Goal: Book appointment/travel/reservation

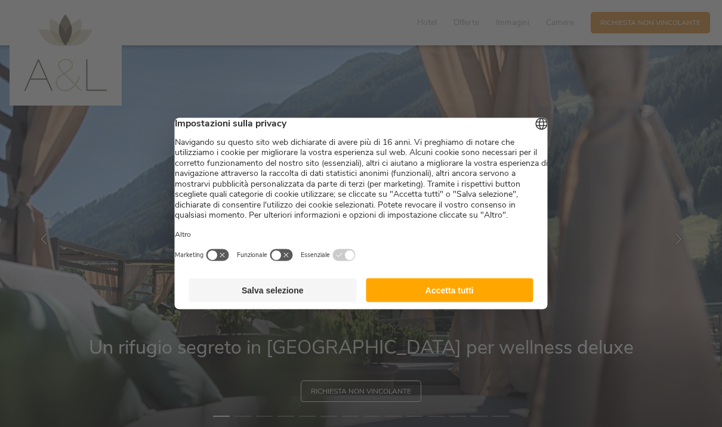
click at [428, 301] on button "Accetta tutti" at bounding box center [450, 290] width 168 height 24
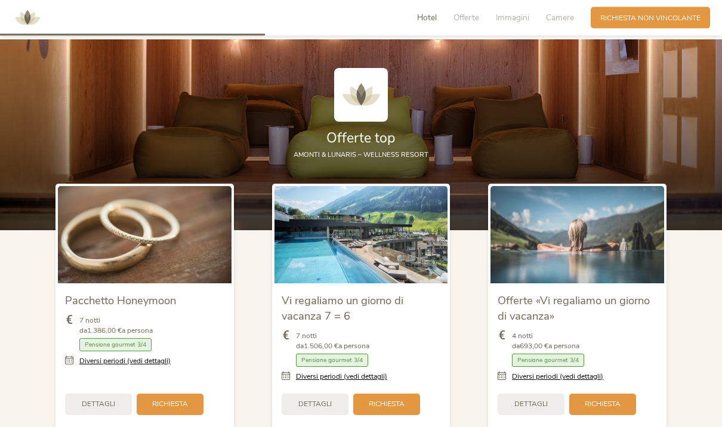
scroll to position [1189, 0]
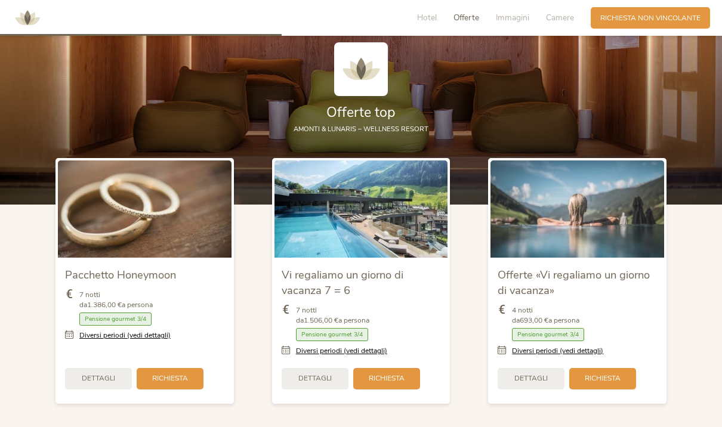
click at [44, 301] on div "Pacchetto Honeymoon 7 notti da 1.386,00 € a persona Camera con colazione Mezza …" at bounding box center [144, 280] width 216 height 265
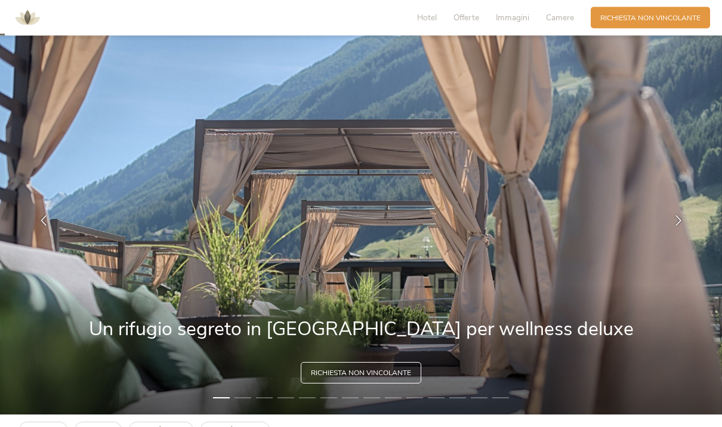
scroll to position [25, 0]
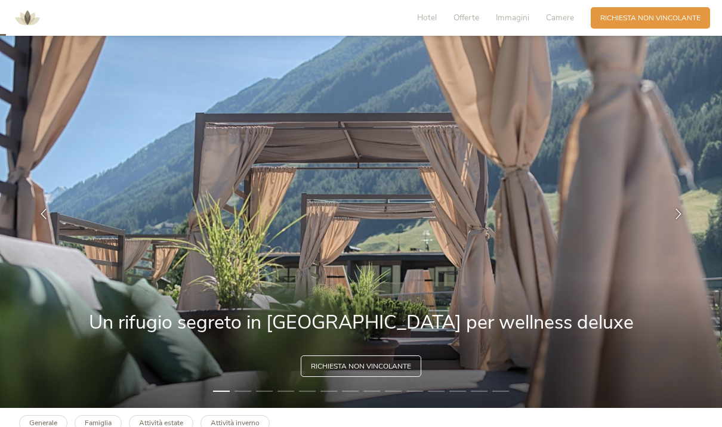
click at [348, 408] on img at bounding box center [361, 214] width 722 height 388
click at [334, 371] on span "Richiesta non vincolante" at bounding box center [361, 366] width 100 height 10
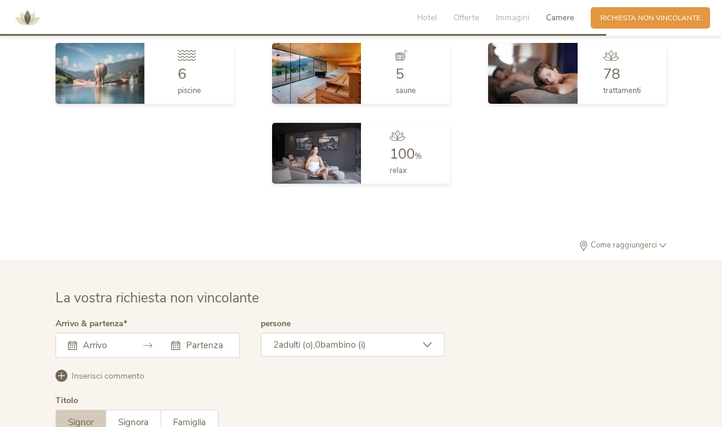
scroll to position [3049, 0]
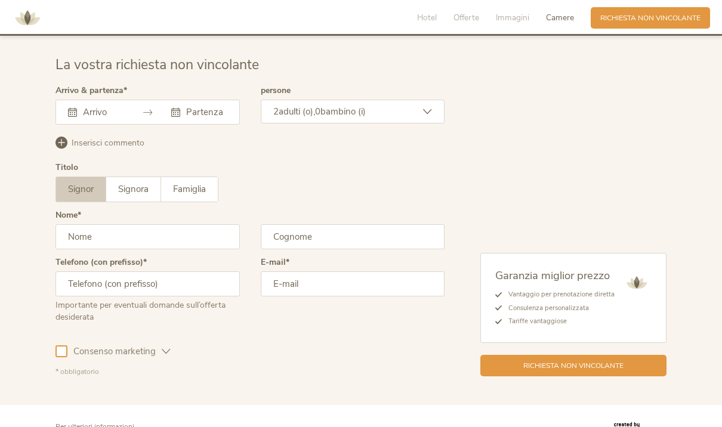
click at [135, 187] on span "Signora" at bounding box center [133, 189] width 30 height 12
click at [70, 187] on span "Signor" at bounding box center [81, 189] width 26 height 12
click at [95, 106] on input "text" at bounding box center [102, 112] width 44 height 12
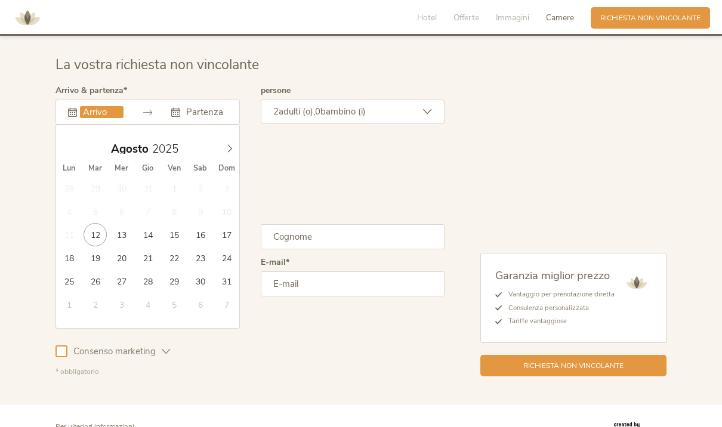
type input "30.08.2025"
click at [230, 148] on icon at bounding box center [229, 148] width 8 height 8
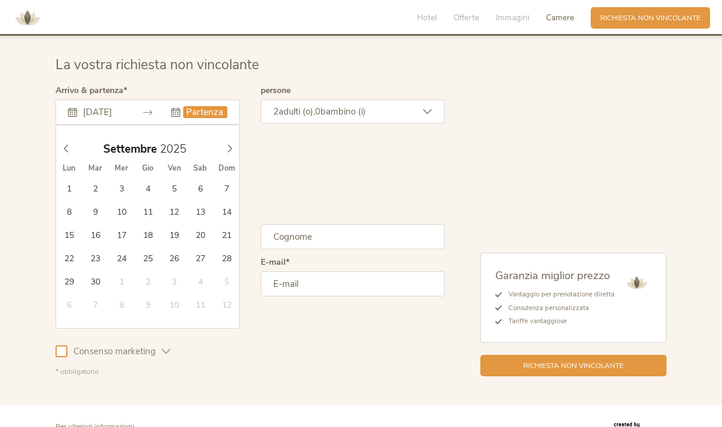
type input "02.09.2025"
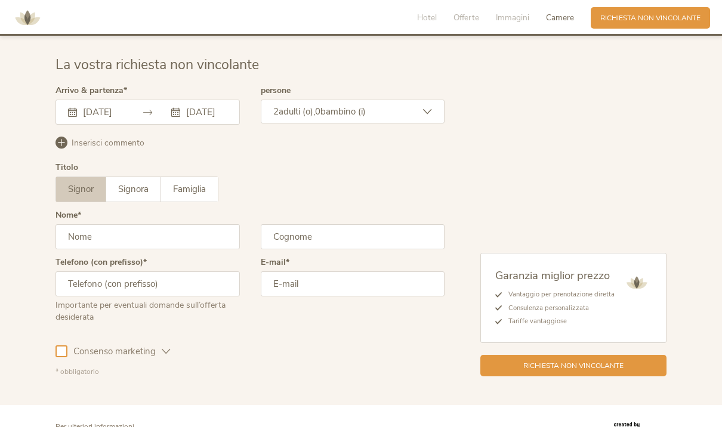
click at [93, 239] on input "text" at bounding box center [147, 236] width 184 height 25
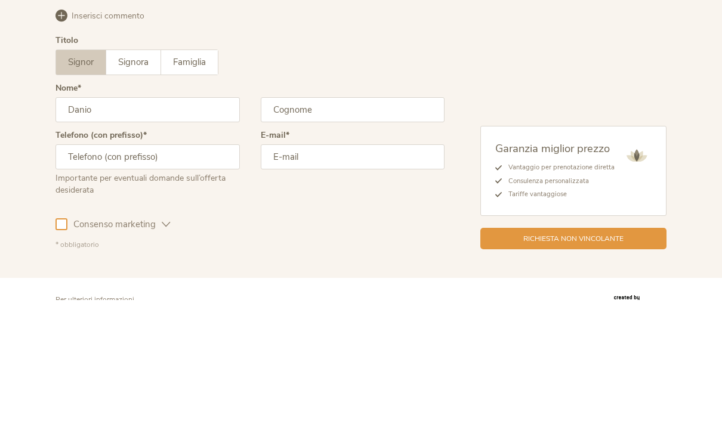
type input "Danio"
click at [310, 224] on input "text" at bounding box center [353, 236] width 184 height 25
type input "Sarzi Amadé"
click at [67, 271] on input "text" at bounding box center [147, 283] width 184 height 25
type input "3356272814"
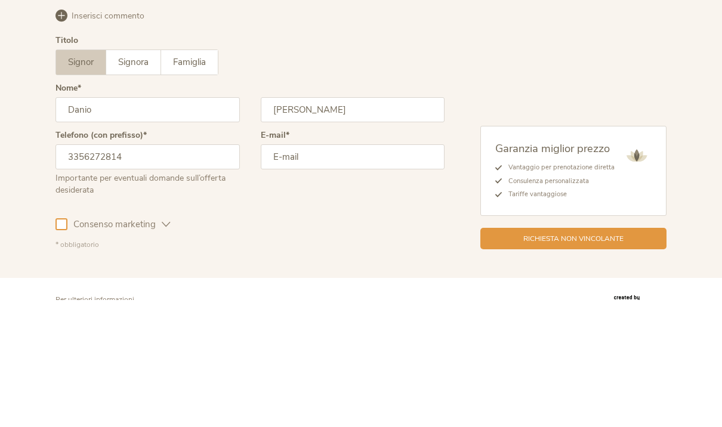
click at [284, 271] on input "email" at bounding box center [353, 283] width 184 height 25
type input "danio.sarzi@libero.it"
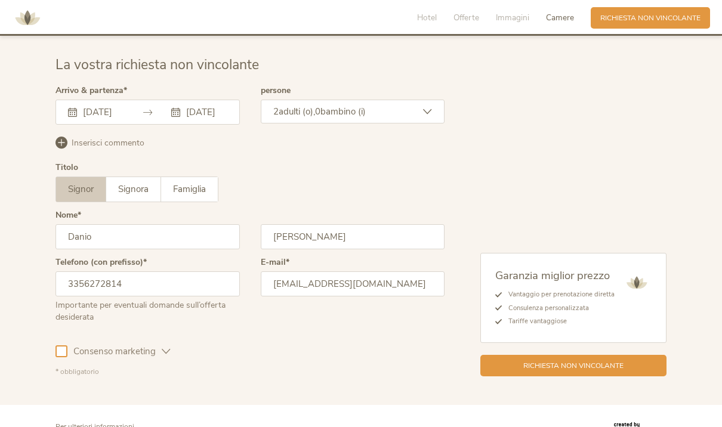
click at [63, 349] on div at bounding box center [61, 351] width 12 height 12
click at [525, 371] on div "Richiesta non vincolante" at bounding box center [573, 365] width 186 height 21
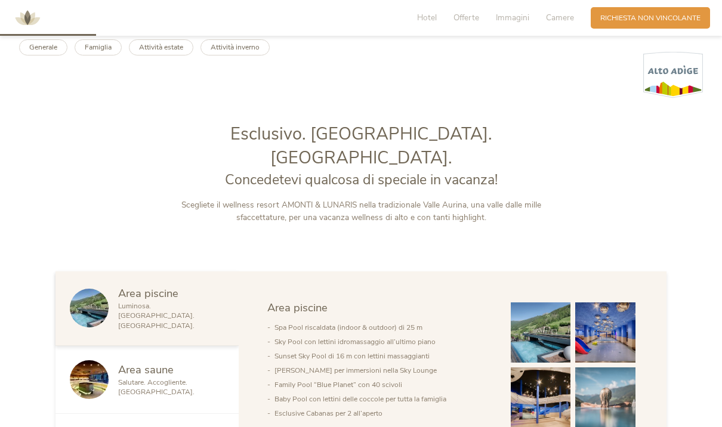
scroll to position [419, 0]
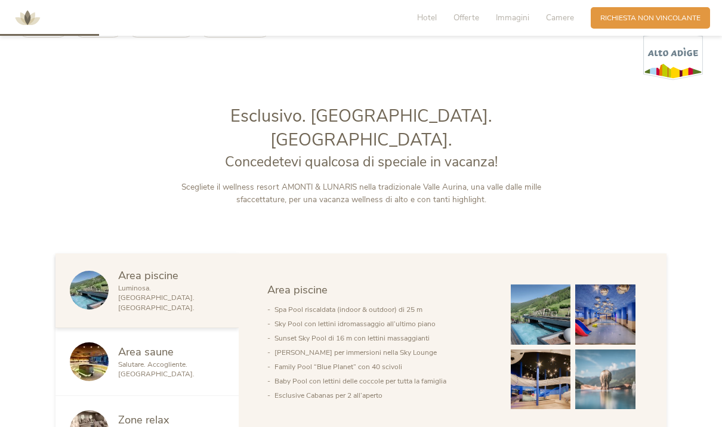
click at [81, 309] on img at bounding box center [89, 290] width 39 height 39
click at [80, 300] on img at bounding box center [89, 290] width 39 height 39
click at [550, 361] on img at bounding box center [540, 379] width 60 height 60
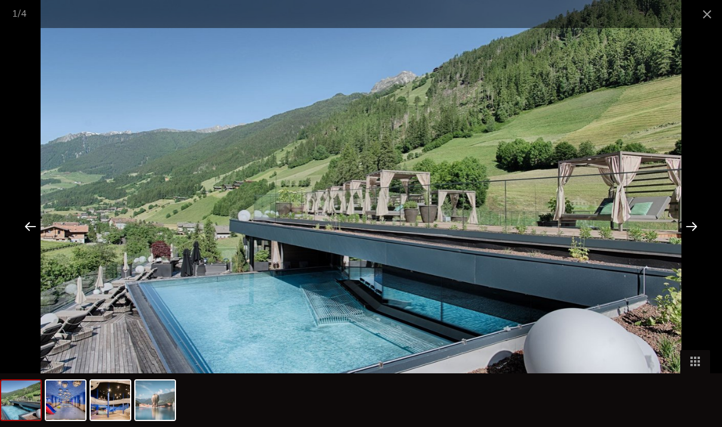
scroll to position [460, 0]
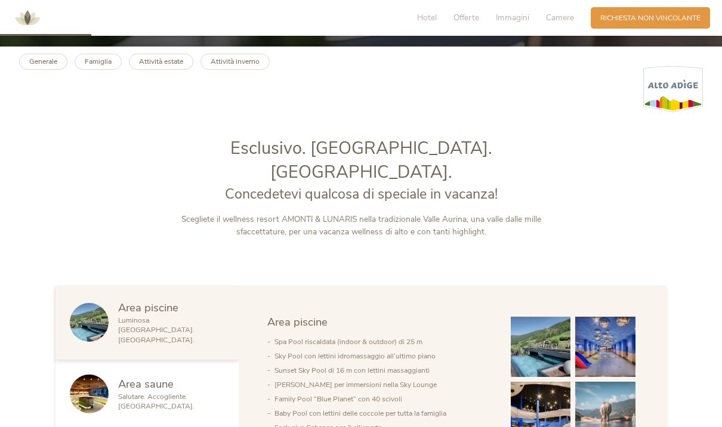
scroll to position [386, 0]
click at [80, 398] on img at bounding box center [89, 394] width 39 height 39
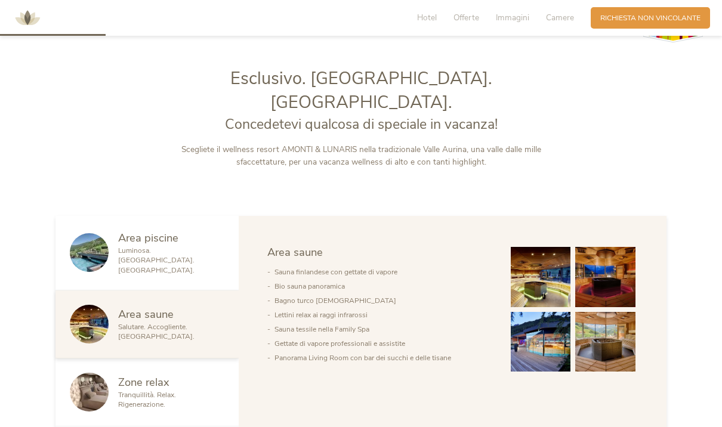
scroll to position [467, 0]
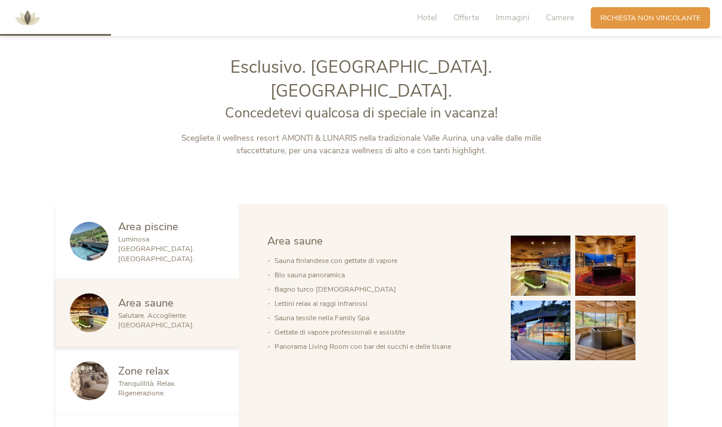
click at [526, 292] on img at bounding box center [540, 266] width 60 height 60
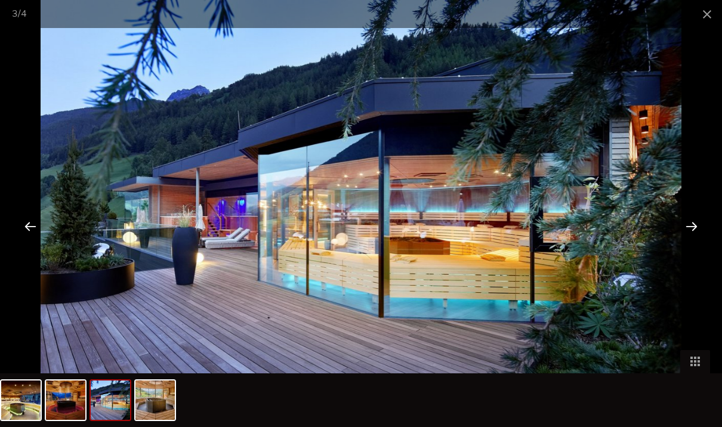
click at [41, 1] on div "3 / 4" at bounding box center [361, 14] width 722 height 28
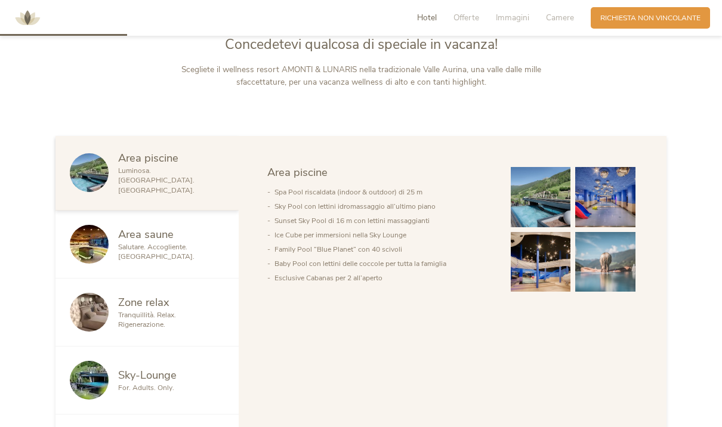
scroll to position [537, 0]
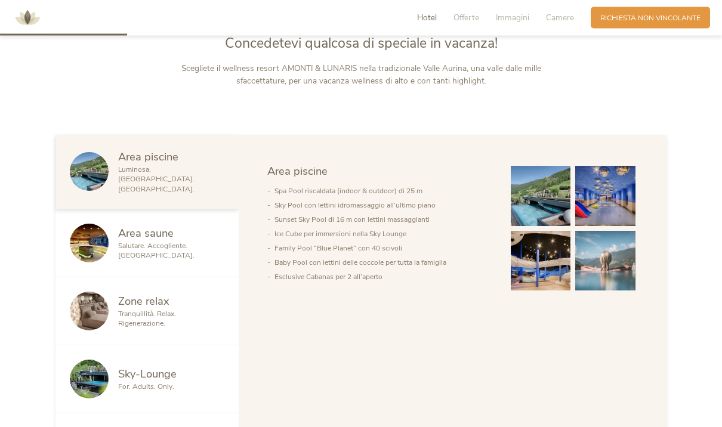
click at [81, 317] on img at bounding box center [89, 311] width 39 height 39
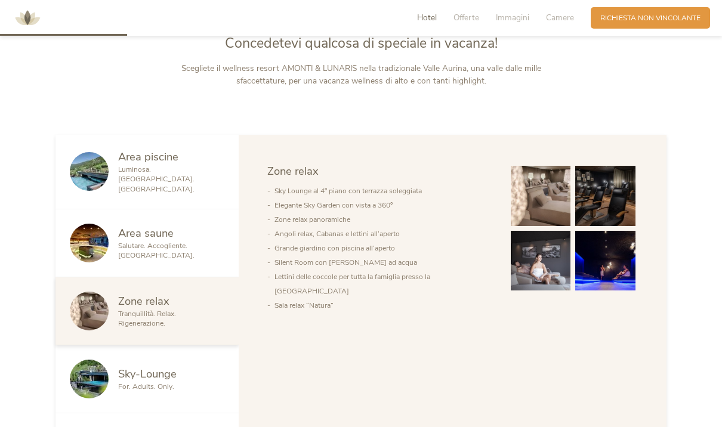
click at [535, 212] on img at bounding box center [540, 196] width 60 height 60
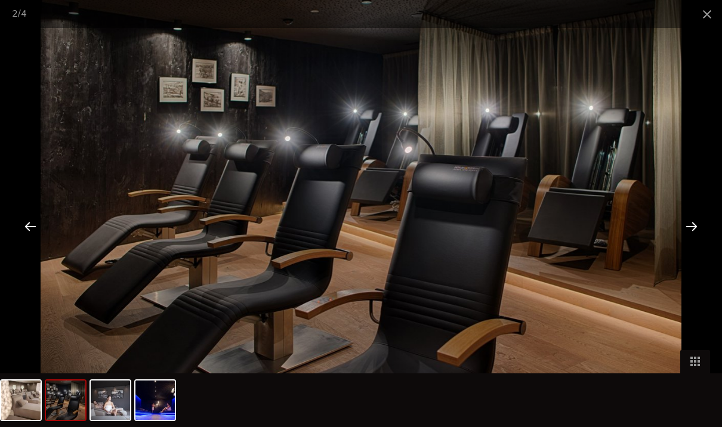
scroll to position [578, 0]
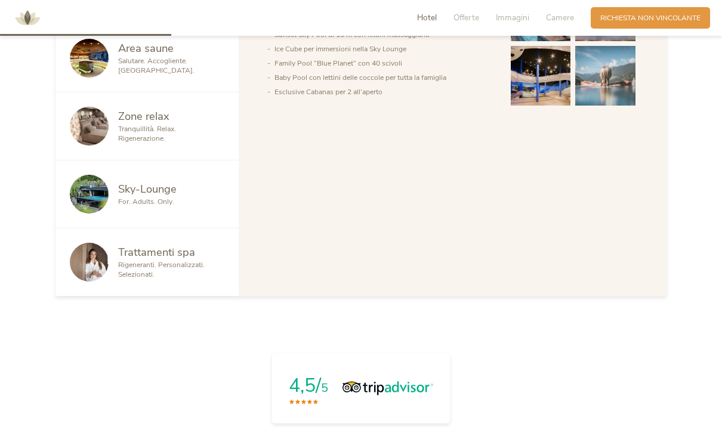
scroll to position [723, 0]
click at [82, 207] on img at bounding box center [89, 193] width 39 height 39
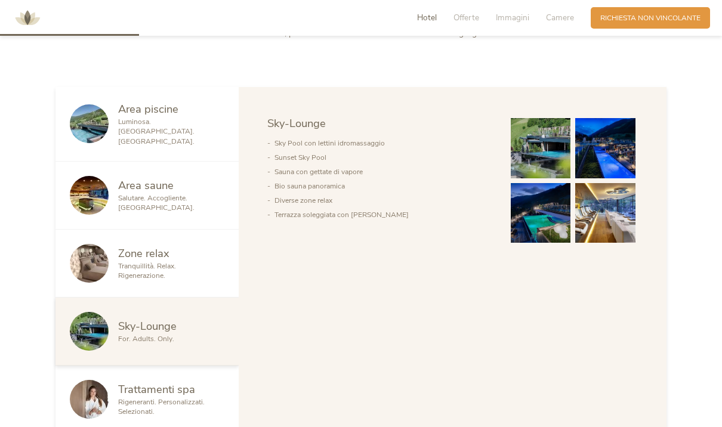
scroll to position [588, 0]
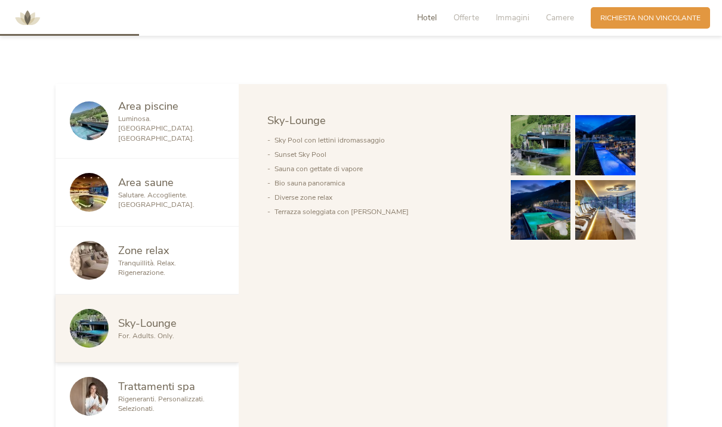
click at [530, 166] on img at bounding box center [540, 145] width 60 height 60
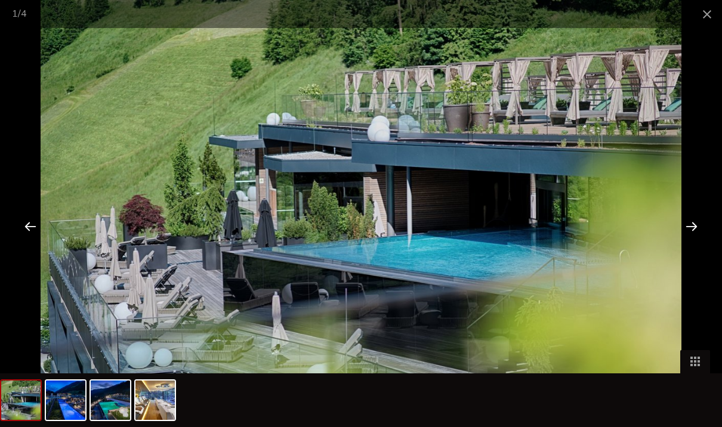
click at [683, 244] on div at bounding box center [691, 226] width 37 height 37
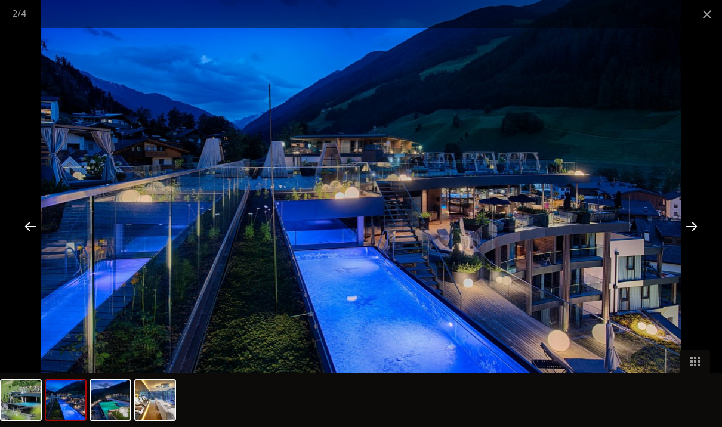
click at [681, 244] on div at bounding box center [691, 226] width 37 height 37
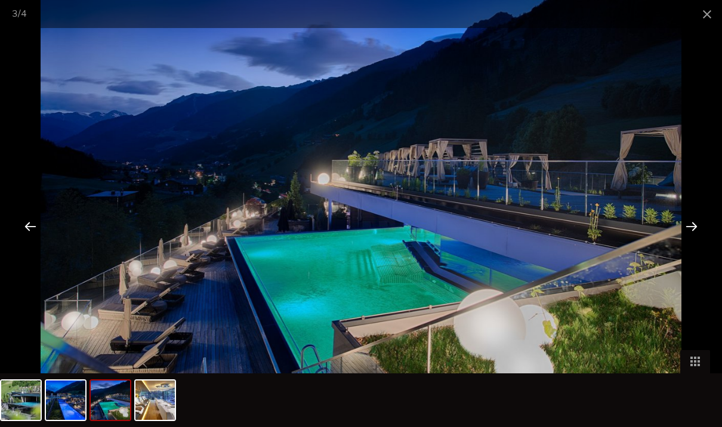
click at [684, 244] on div at bounding box center [691, 226] width 37 height 37
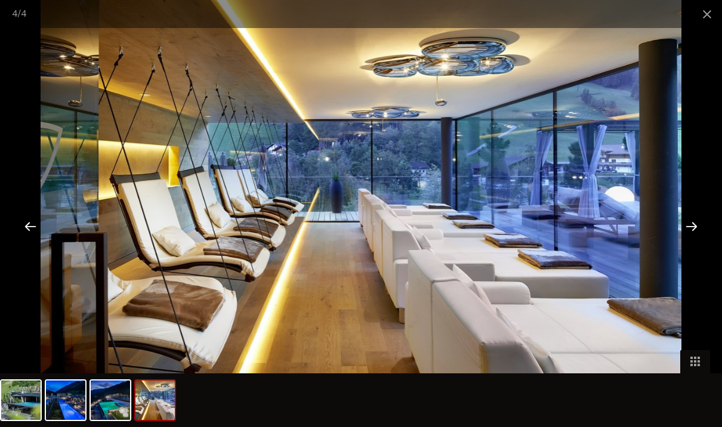
click at [676, 244] on div at bounding box center [691, 226] width 37 height 37
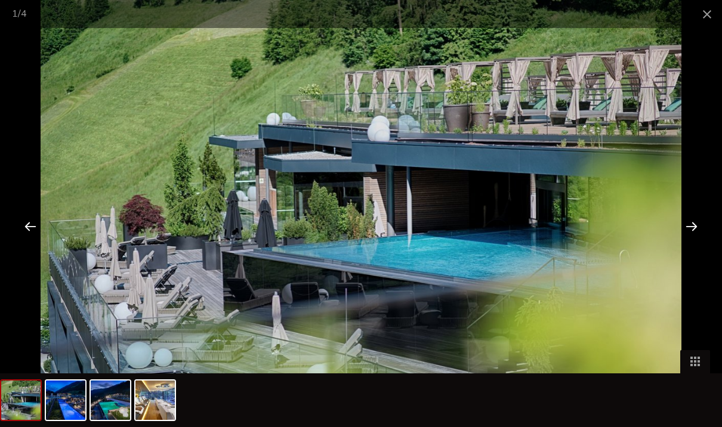
click at [691, 244] on div at bounding box center [691, 226] width 37 height 37
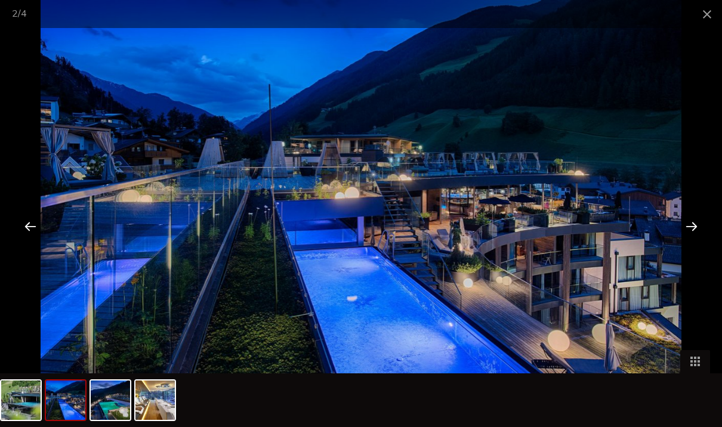
scroll to position [629, 0]
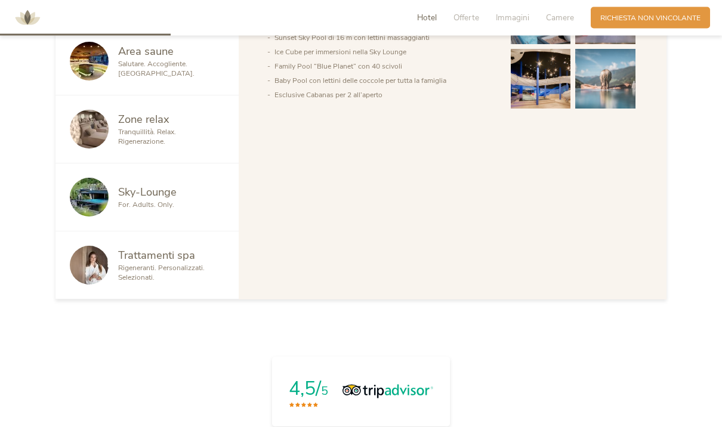
scroll to position [741, 0]
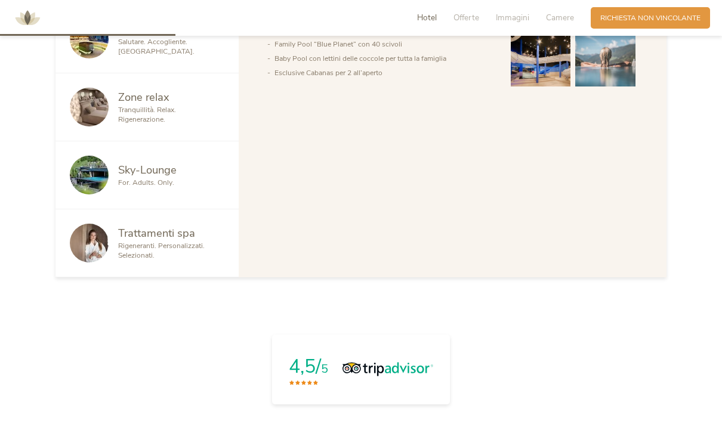
click at [80, 256] on img at bounding box center [89, 243] width 39 height 39
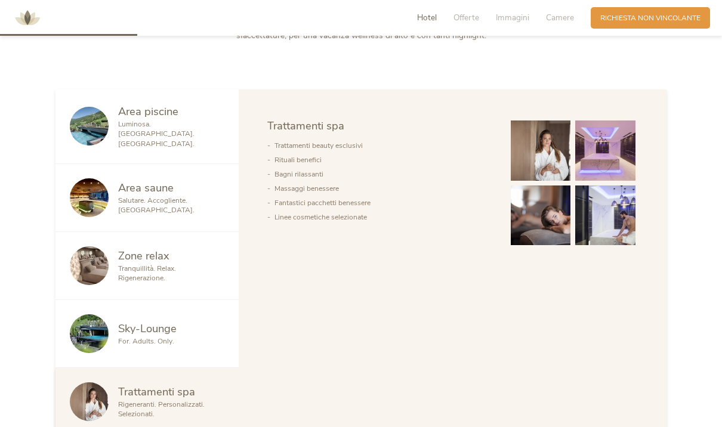
scroll to position [580, 0]
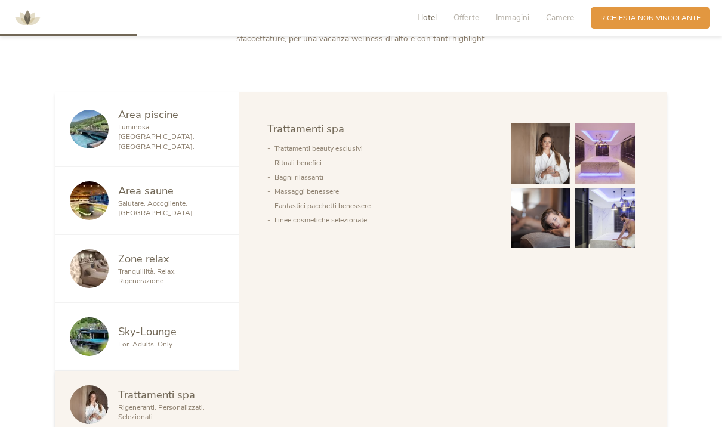
click at [527, 169] on img at bounding box center [540, 153] width 60 height 60
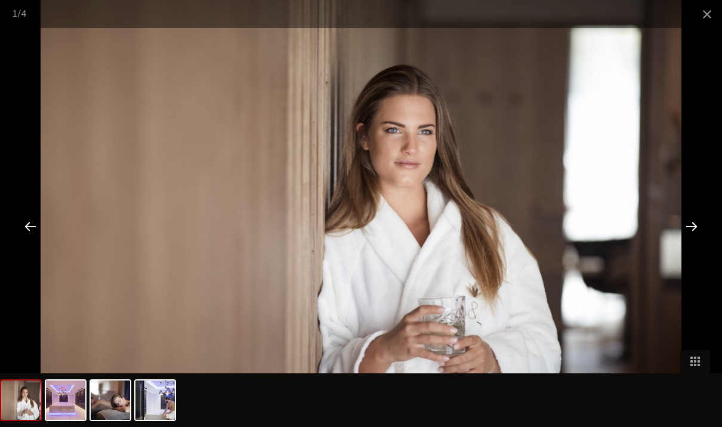
scroll to position [621, 0]
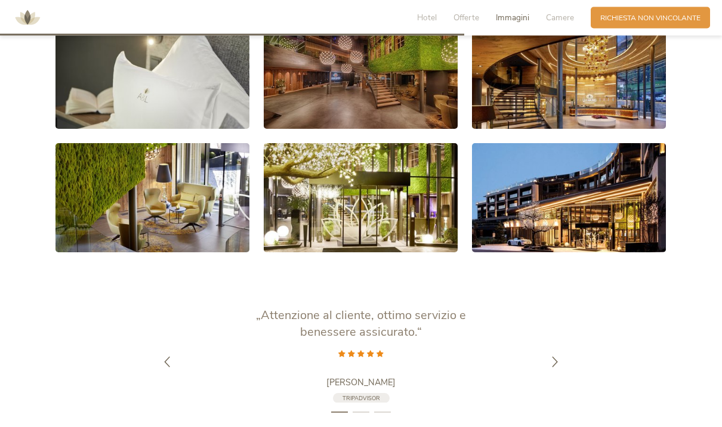
scroll to position [2013, 0]
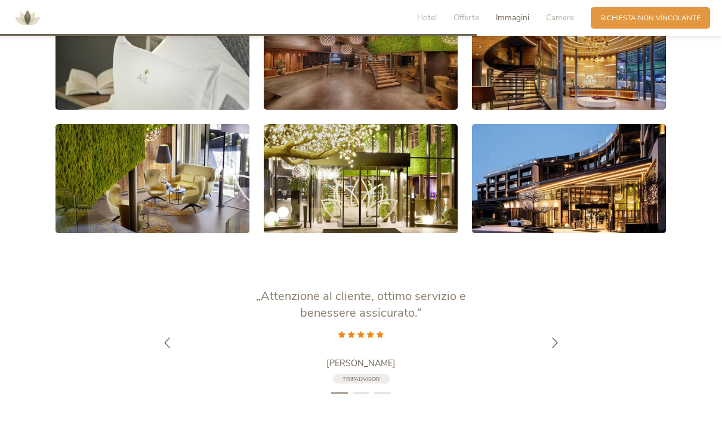
click at [550, 354] on div at bounding box center [555, 343] width 30 height 30
click at [162, 339] on div at bounding box center [167, 335] width 30 height 30
click at [546, 348] on div at bounding box center [555, 343] width 30 height 30
click at [541, 335] on div at bounding box center [555, 335] width 30 height 30
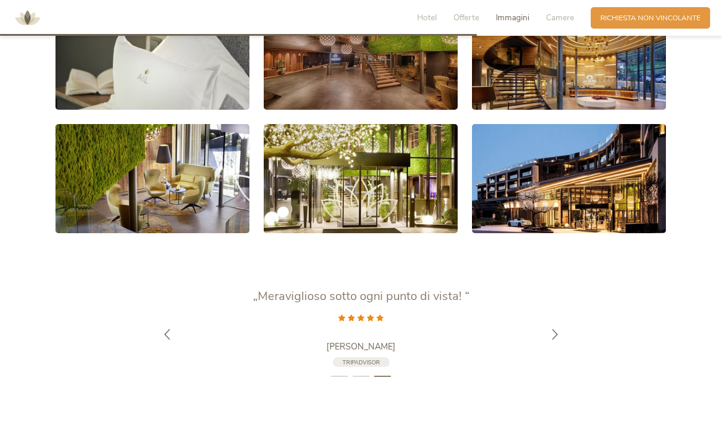
click at [549, 345] on div at bounding box center [555, 335] width 30 height 30
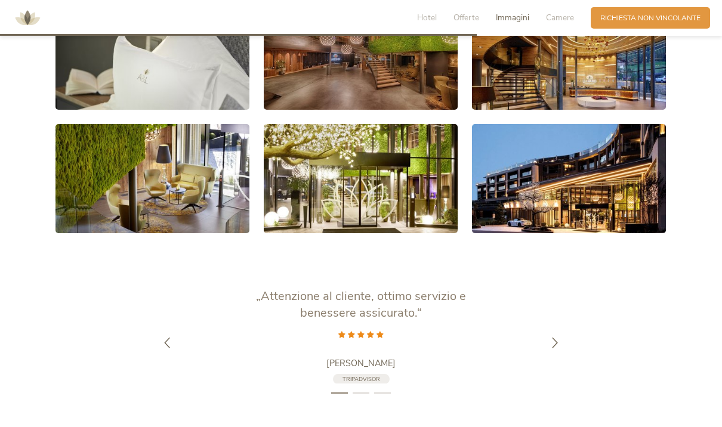
click at [552, 353] on div at bounding box center [555, 343] width 30 height 30
click at [550, 337] on icon at bounding box center [554, 334] width 11 height 11
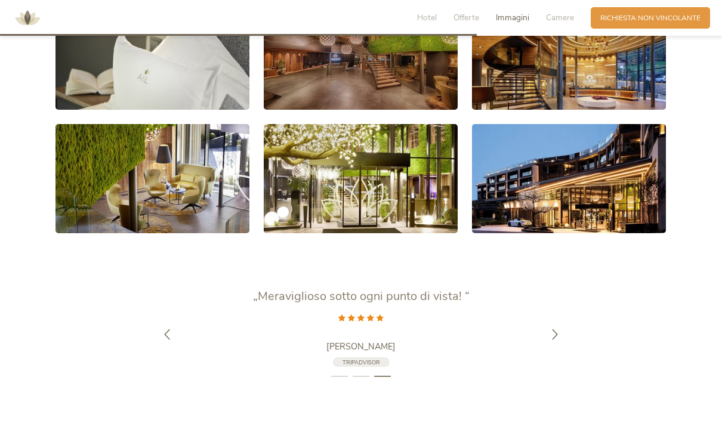
click at [550, 343] on div at bounding box center [555, 335] width 30 height 30
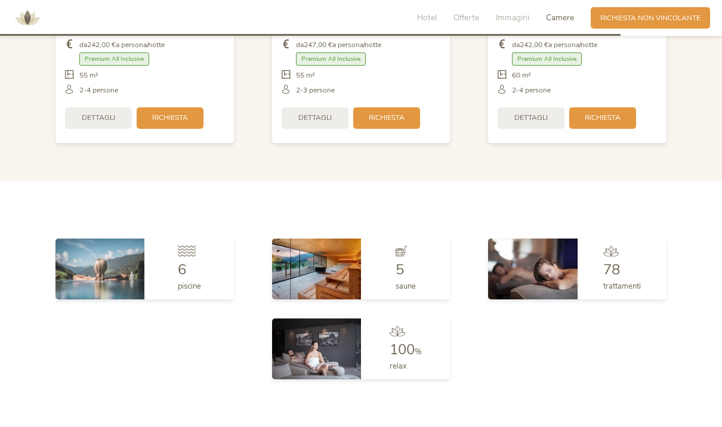
scroll to position [2621, 0]
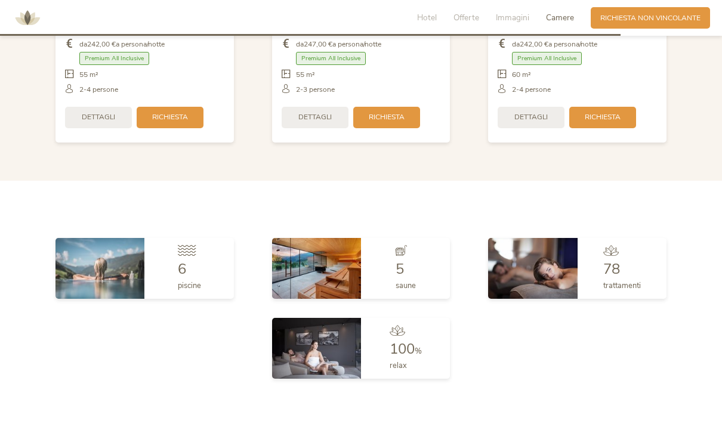
click at [65, 337] on div "6 piscine 5 saune 78 trattamenti 100 % relax" at bounding box center [360, 308] width 649 height 160
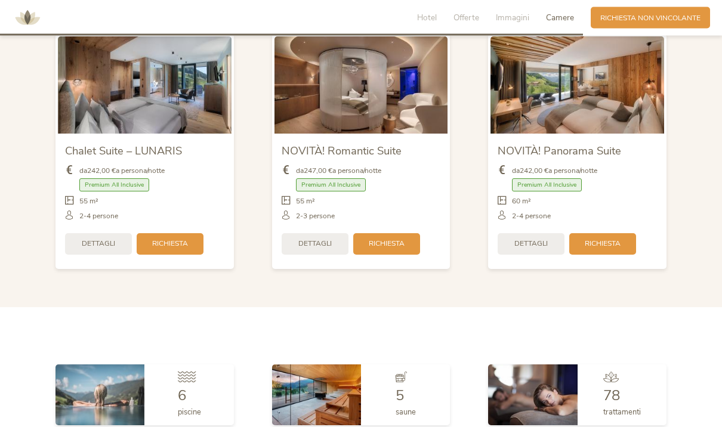
scroll to position [2494, 0]
click at [157, 244] on span "Richiesta" at bounding box center [170, 244] width 36 height 10
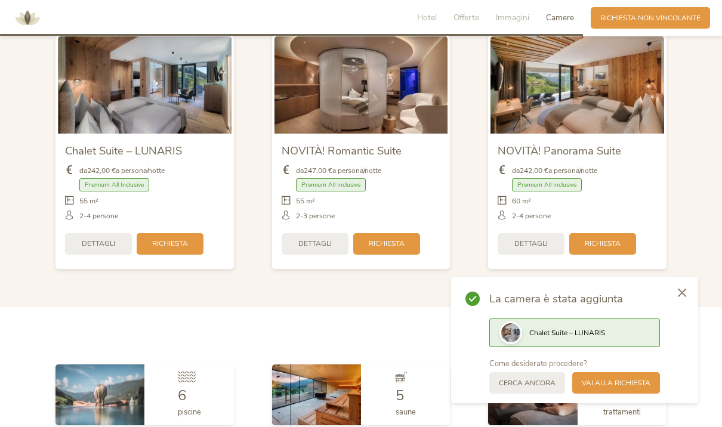
click at [595, 391] on div "Vai alla richiesta" at bounding box center [616, 382] width 88 height 21
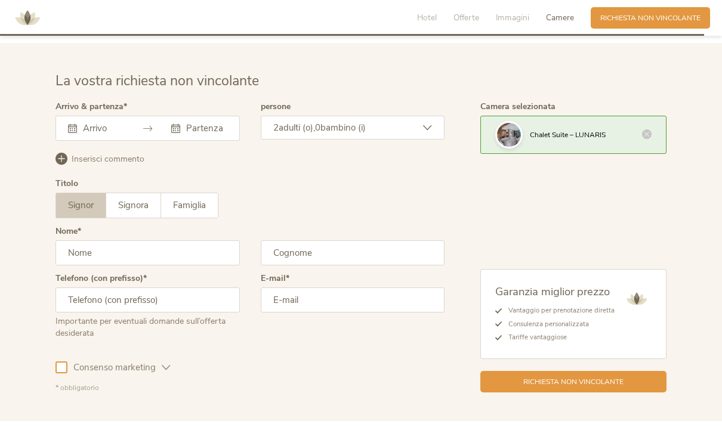
scroll to position [3051, 0]
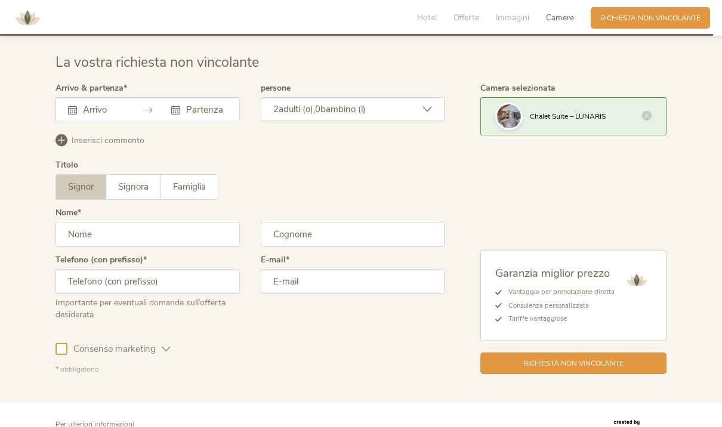
click at [97, 110] on div "Agosto 2025 Lun Mar Mer Gio Ven Sab Dom 28 29 30 31 1 2 3 4 5 6 7 8 9 10 11 12 …" at bounding box center [147, 109] width 184 height 25
click at [98, 112] on div "Agosto 2025 Lun Mar Mer Gio Ven Sab Dom 28 29 30 31 1 2 3 4 5 6 7 8 9 10 11 12 …" at bounding box center [147, 109] width 184 height 25
click at [113, 112] on div "Agosto 2025 Lun Mar Mer Gio Ven Sab Dom 28 29 30 31 1 2 3 4 5 6 7 8 9 10 11 12 …" at bounding box center [147, 109] width 184 height 25
click at [69, 106] on icon at bounding box center [72, 110] width 9 height 9
click at [75, 108] on icon at bounding box center [72, 110] width 9 height 9
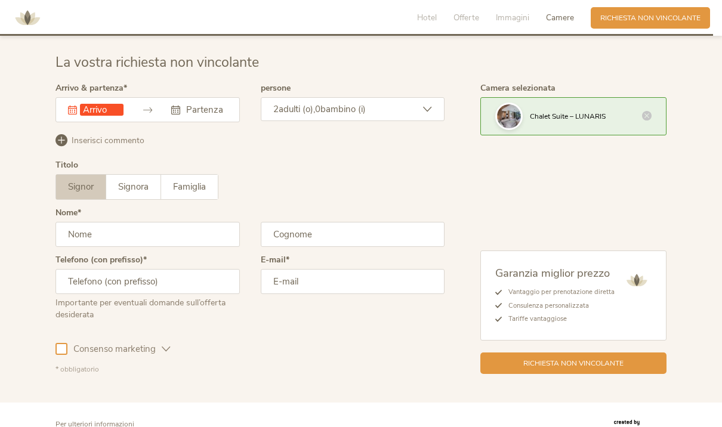
click at [92, 107] on div "Questo campo non può essere lasciato vuoto. Agosto 2025 Lun Mar Mer Gio Ven Sab…" at bounding box center [147, 109] width 184 height 25
click at [92, 104] on input "text" at bounding box center [102, 110] width 44 height 12
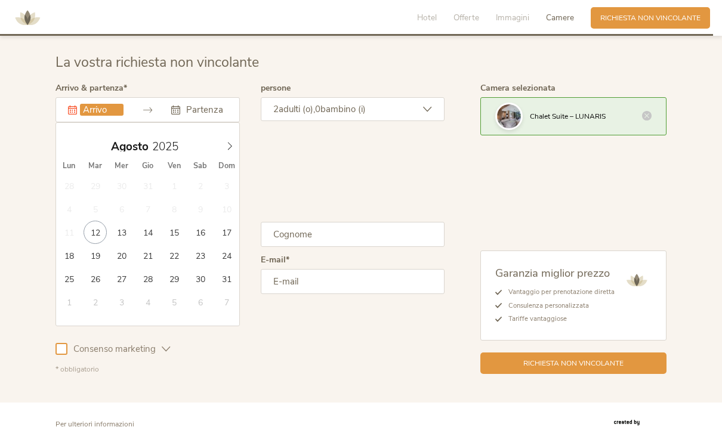
type input "30.08.2025"
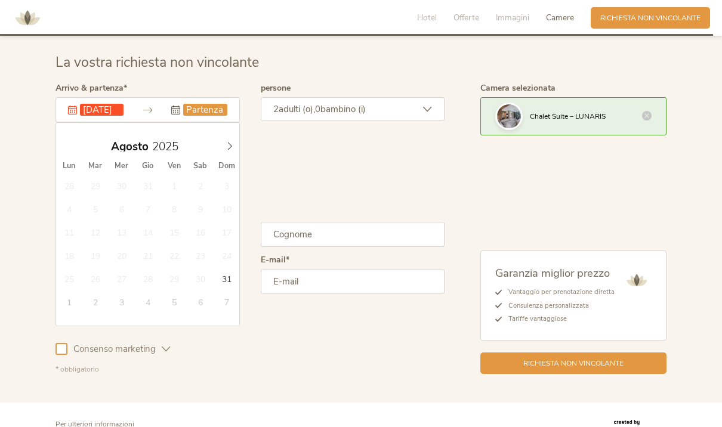
click at [201, 104] on input "text" at bounding box center [205, 110] width 44 height 12
click at [223, 143] on span at bounding box center [229, 143] width 20 height 17
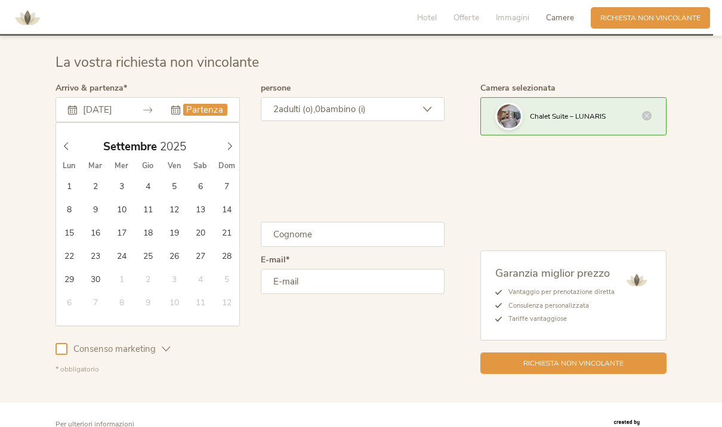
type input "02.09.2025"
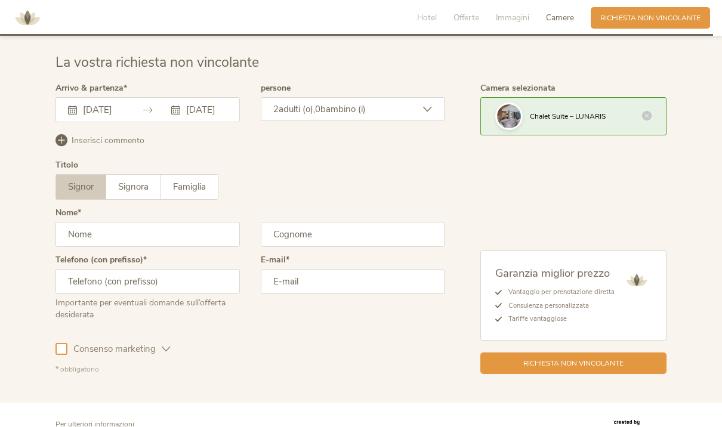
click at [82, 228] on input "text" at bounding box center [147, 234] width 184 height 25
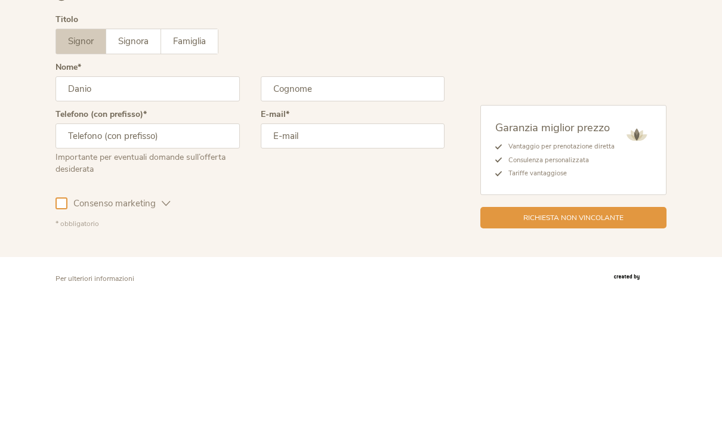
type input "Danio"
click at [292, 222] on input "text" at bounding box center [353, 234] width 184 height 25
type input "Sarzi Amadè arrivando!"
click at [106, 270] on input "text" at bounding box center [147, 282] width 184 height 25
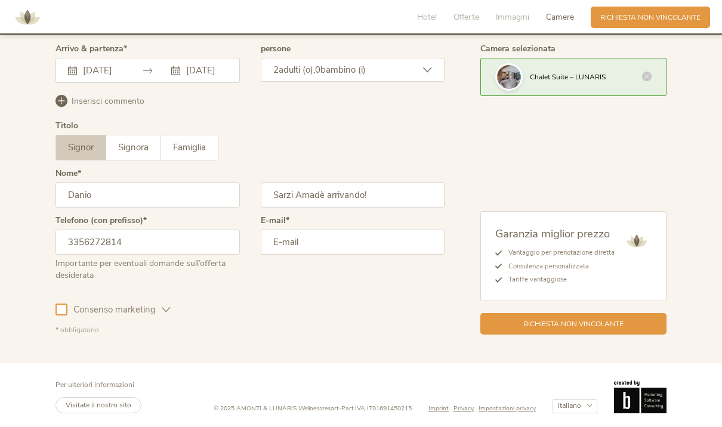
type input "3356272814"
click at [281, 240] on input "email" at bounding box center [353, 242] width 184 height 25
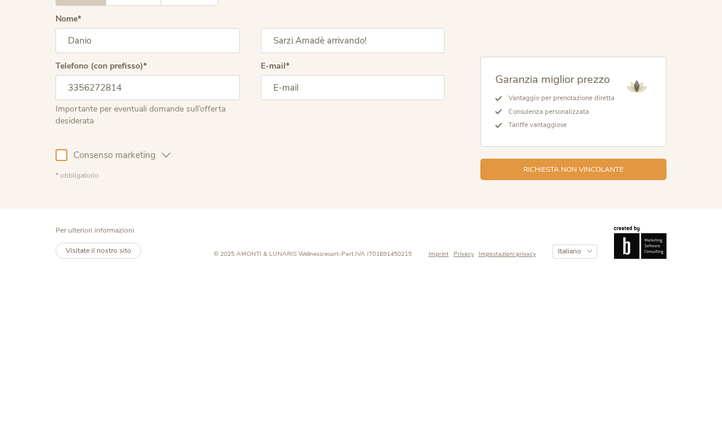
type input "danio.sarzi@libero.it"
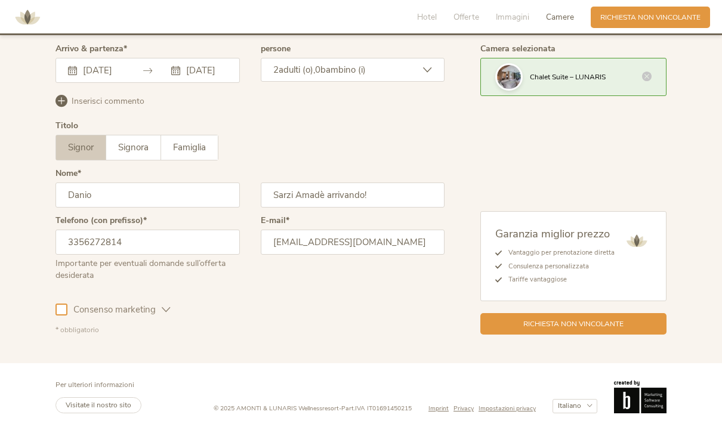
click at [63, 305] on div at bounding box center [61, 310] width 12 height 12
click at [512, 326] on div "Richiesta non vincolante" at bounding box center [573, 324] width 186 height 21
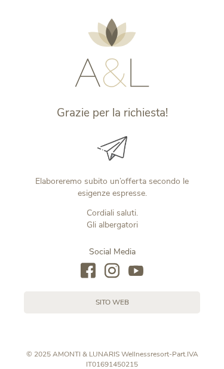
scroll to position [9, 0]
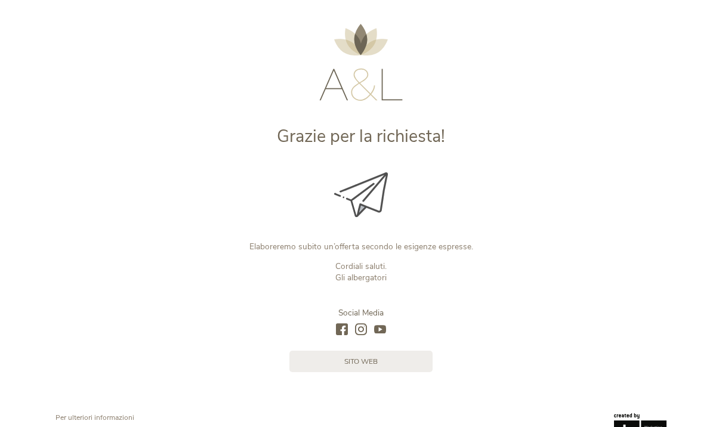
scroll to position [23, 0]
